Goal: Task Accomplishment & Management: Use online tool/utility

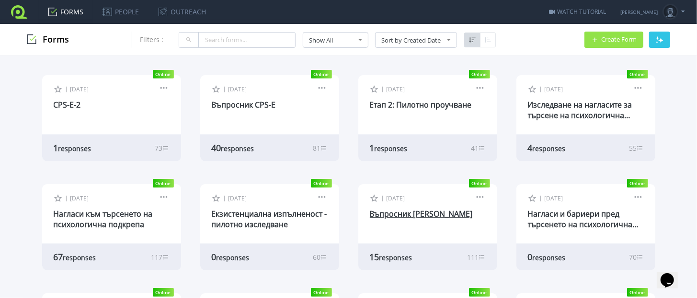
click at [392, 216] on link "Въпросник [PERSON_NAME]" at bounding box center [421, 214] width 103 height 11
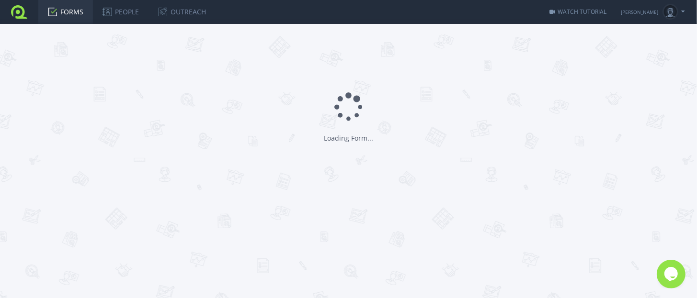
type input "Въпросник [PERSON_NAME]"
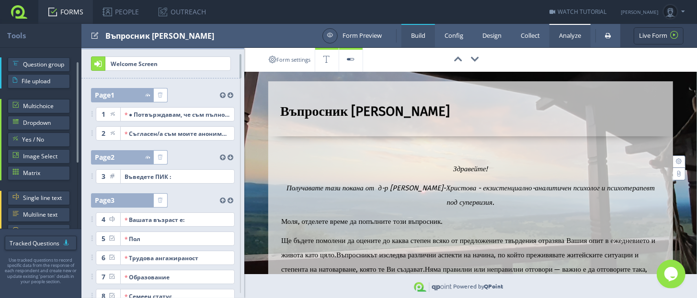
click at [563, 41] on link "Analyze" at bounding box center [569, 35] width 41 height 23
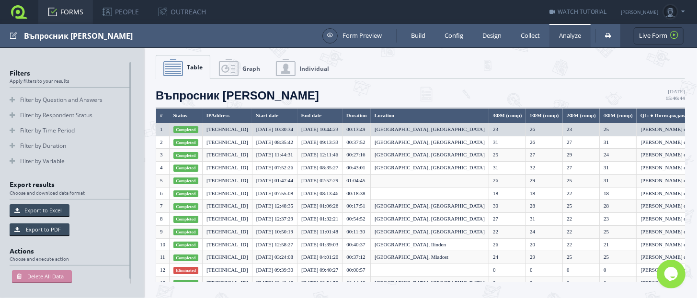
scroll to position [40, 0]
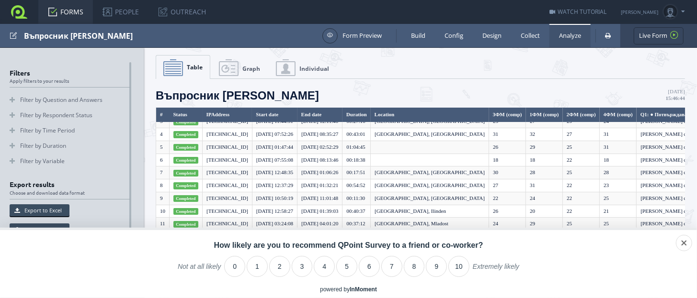
click at [177, 275] on div "Not at all likely 0 1 2 3 4 5 6 7 8 9 10 Extremely likely Not at all likely Ext…" at bounding box center [348, 268] width 697 height 20
click at [687, 244] on div "dismiss" at bounding box center [665, 243] width 53 height 16
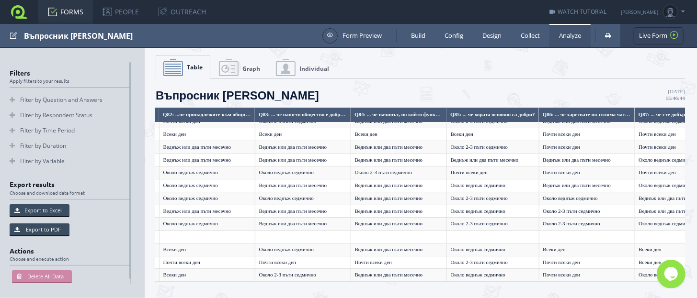
scroll to position [40, 9927]
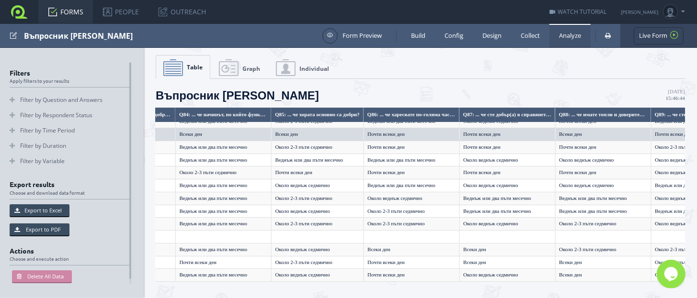
scroll to position [40, 9855]
